Goal: Information Seeking & Learning: Find specific fact

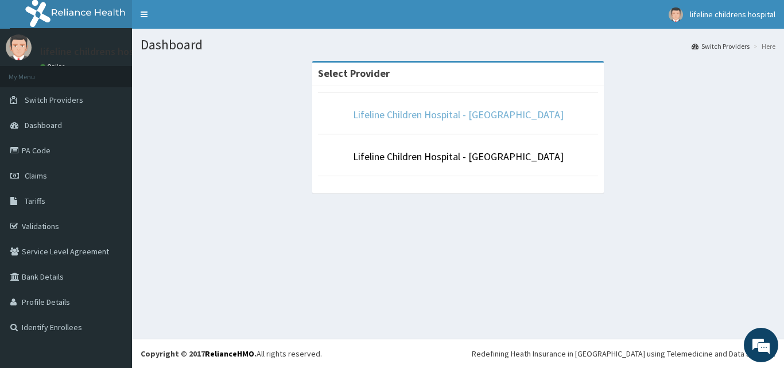
click at [479, 112] on link "Lifeline Children Hospital - [GEOGRAPHIC_DATA]" at bounding box center [458, 114] width 211 height 13
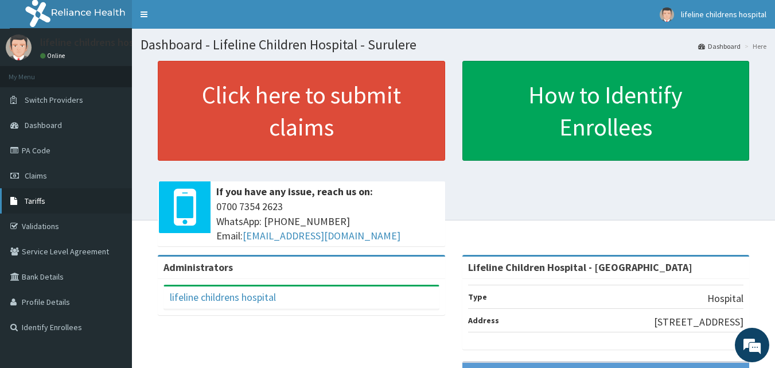
click at [36, 193] on link "Tariffs" at bounding box center [66, 200] width 132 height 25
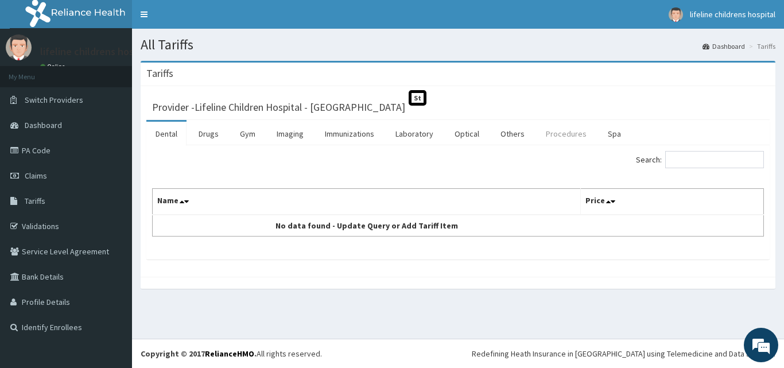
click at [557, 134] on link "Procedures" at bounding box center [566, 134] width 59 height 24
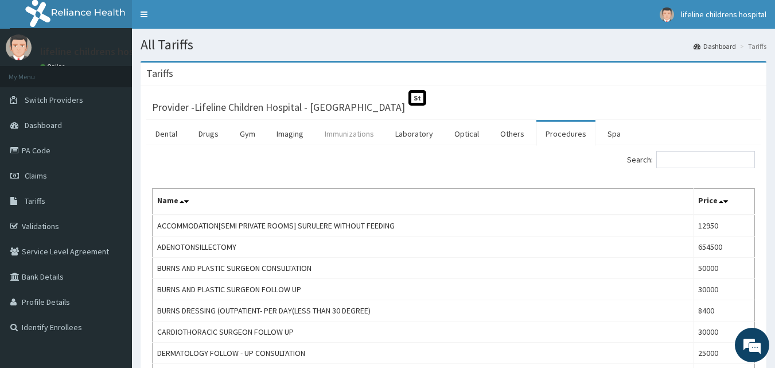
click at [348, 140] on link "Immunizations" at bounding box center [350, 134] width 68 height 24
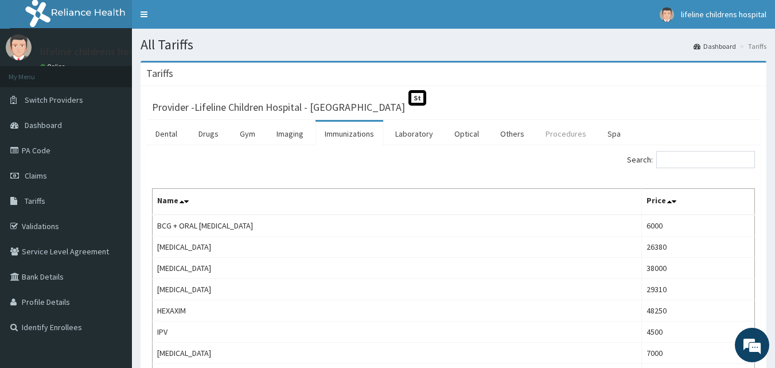
click at [558, 131] on link "Procedures" at bounding box center [566, 134] width 59 height 24
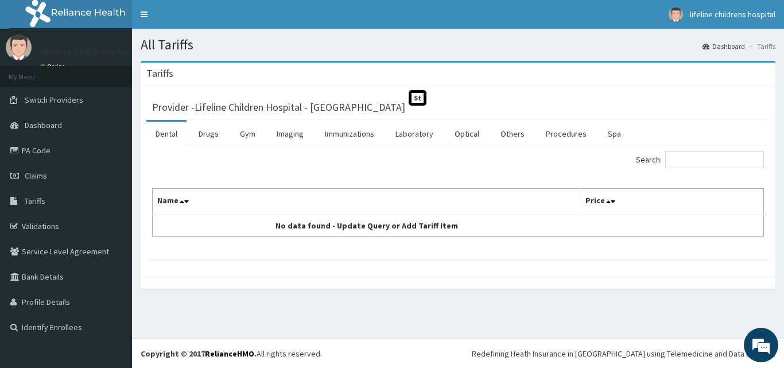
click at [548, 148] on div "Search: Name Price No data found - Update Query or Add Tariff Item" at bounding box center [457, 202] width 623 height 114
click at [554, 137] on link "Procedures" at bounding box center [566, 134] width 59 height 24
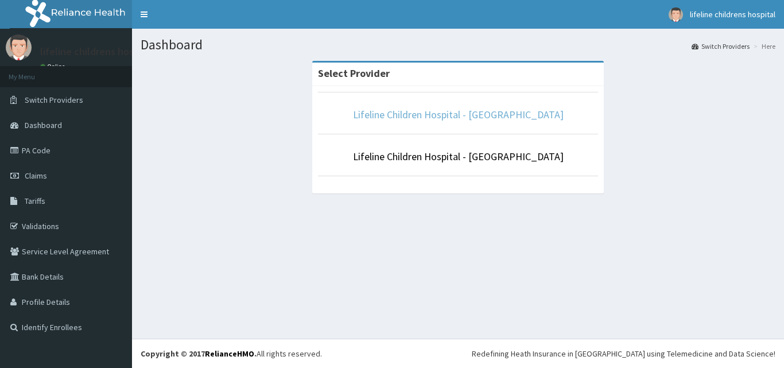
click at [445, 112] on link "Lifeline Children Hospital - [GEOGRAPHIC_DATA]" at bounding box center [458, 114] width 211 height 13
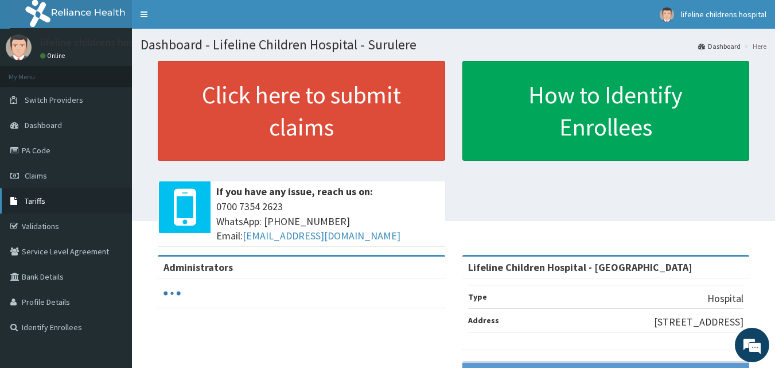
click at [32, 201] on span "Tariffs" at bounding box center [35, 201] width 21 height 10
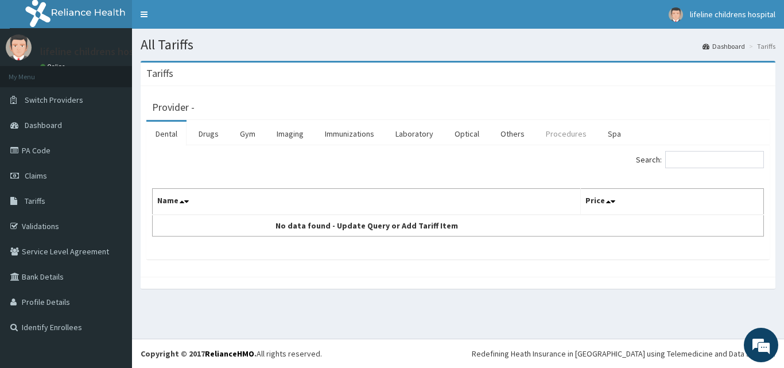
click at [552, 133] on link "Procedures" at bounding box center [566, 134] width 59 height 24
click at [548, 137] on link "Procedures" at bounding box center [566, 134] width 59 height 24
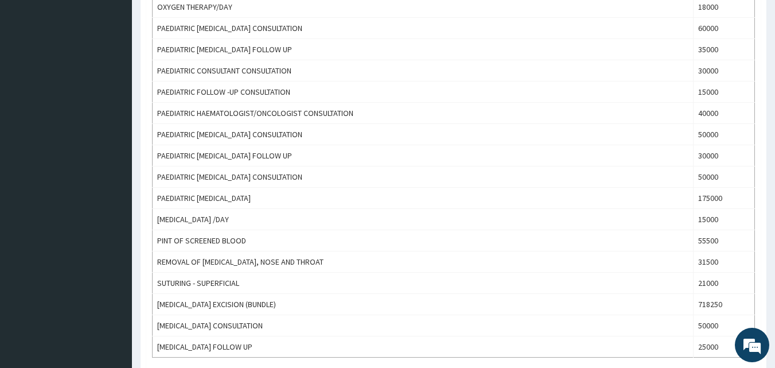
scroll to position [918, 0]
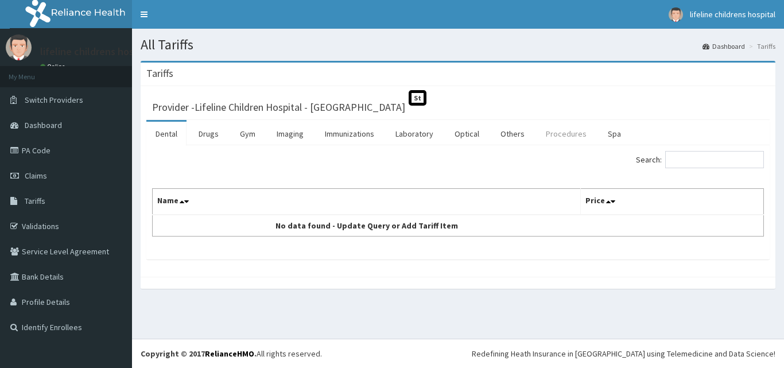
click at [556, 137] on link "Procedures" at bounding box center [566, 134] width 59 height 24
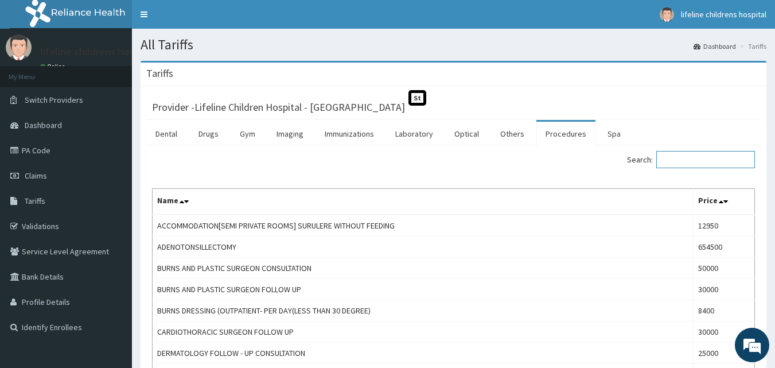
click at [678, 161] on input "Search:" at bounding box center [706, 159] width 99 height 17
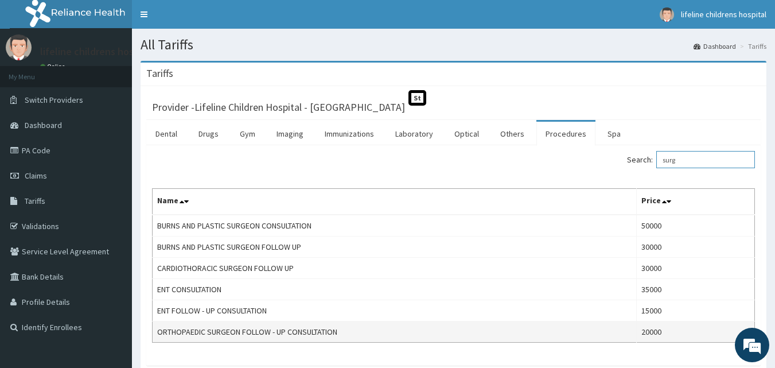
scroll to position [57, 0]
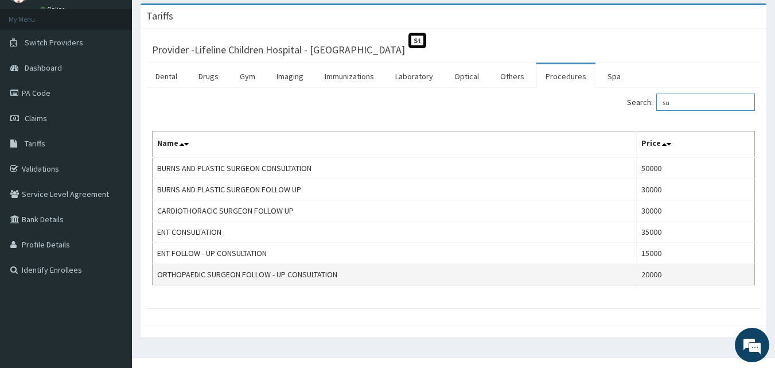
type input "s"
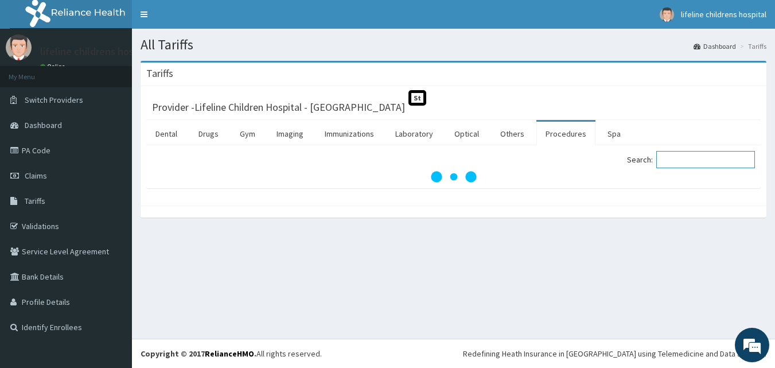
scroll to position [0, 0]
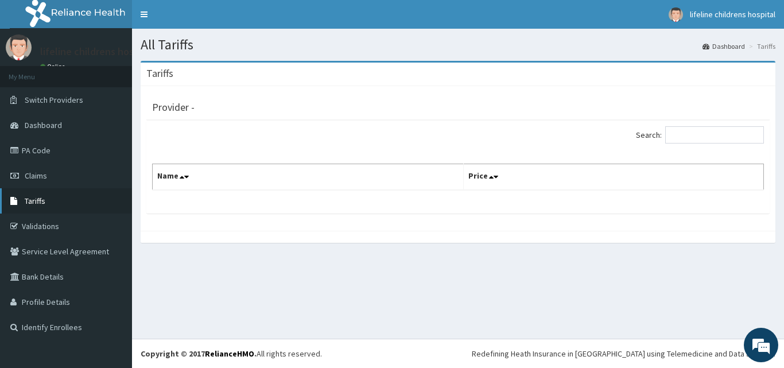
click at [57, 199] on link "Tariffs" at bounding box center [66, 200] width 132 height 25
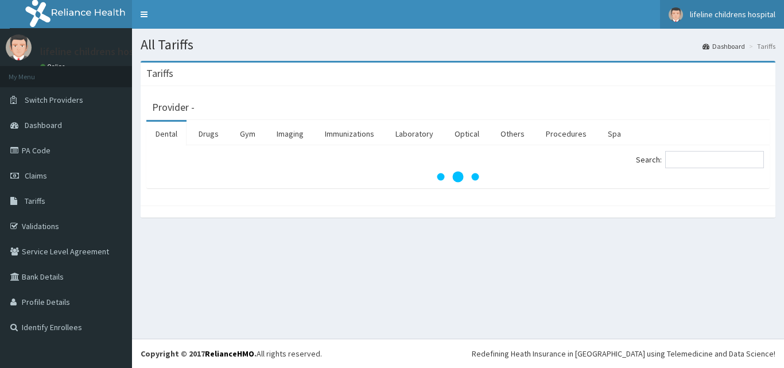
click at [756, 20] on link "lifeline childrens hospital" at bounding box center [722, 14] width 124 height 29
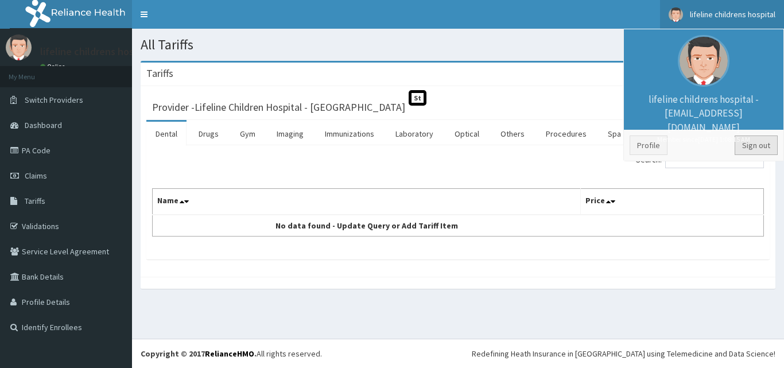
click at [744, 138] on link "Sign out" at bounding box center [756, 145] width 43 height 20
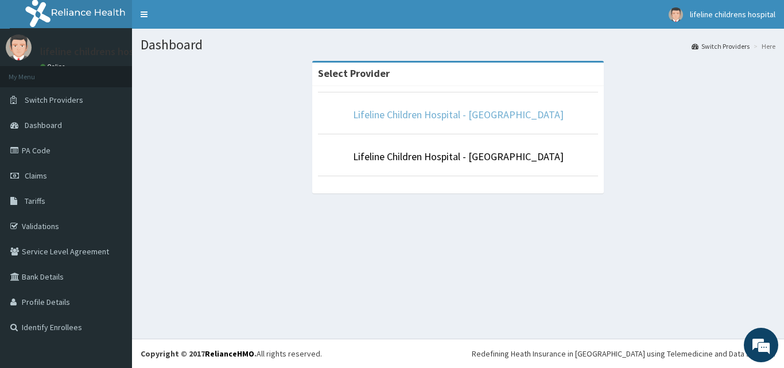
click at [480, 114] on link "Lifeline Children Hospital - [GEOGRAPHIC_DATA]" at bounding box center [458, 114] width 211 height 13
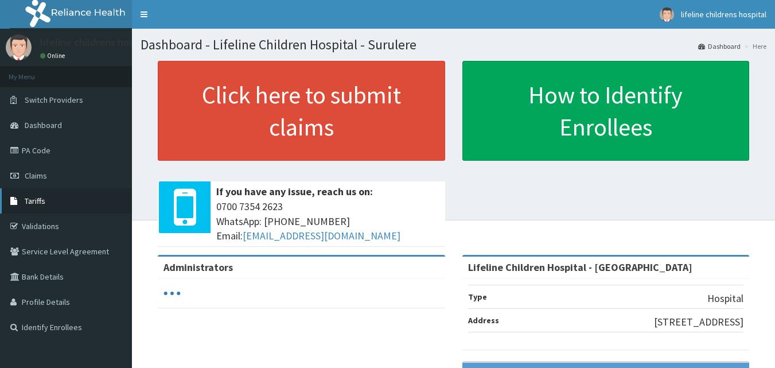
click at [61, 196] on link "Tariffs" at bounding box center [66, 200] width 132 height 25
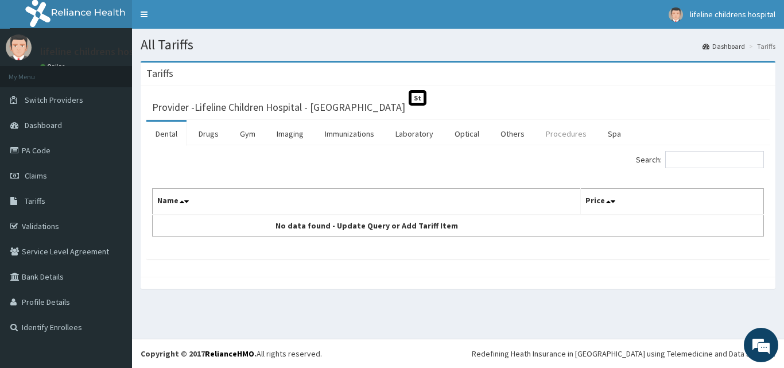
click at [561, 131] on link "Procedures" at bounding box center [566, 134] width 59 height 24
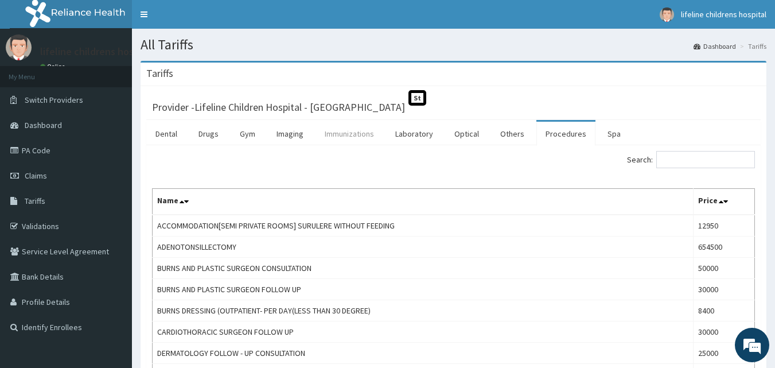
click at [356, 133] on link "Immunizations" at bounding box center [350, 134] width 68 height 24
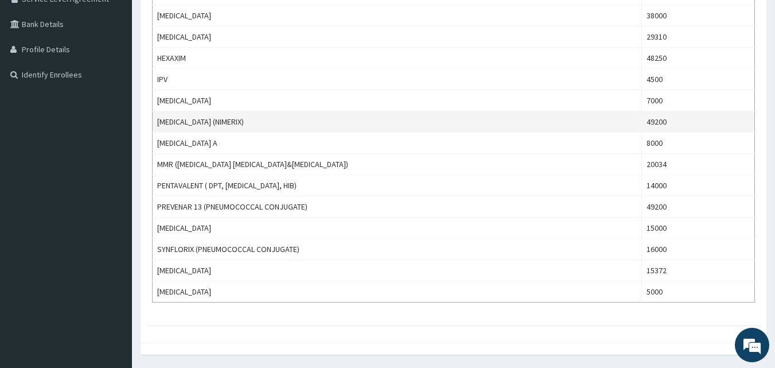
scroll to position [231, 0]
